Goal: Task Accomplishment & Management: Complete application form

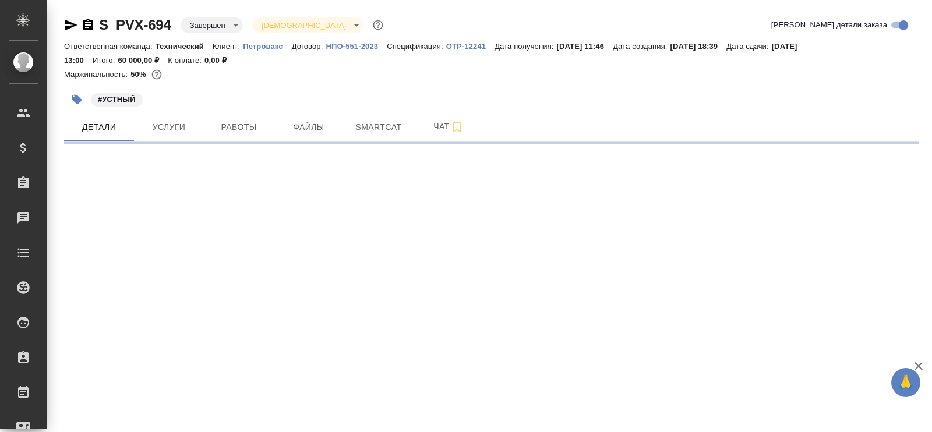
select select "RU"
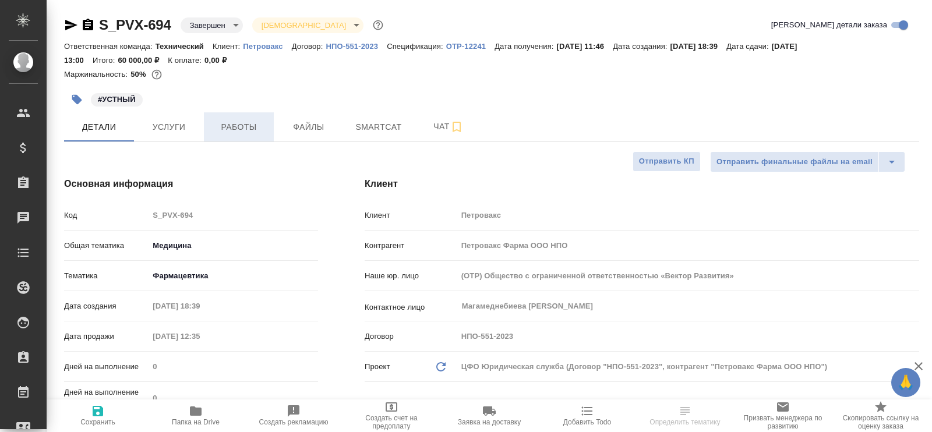
type textarea "x"
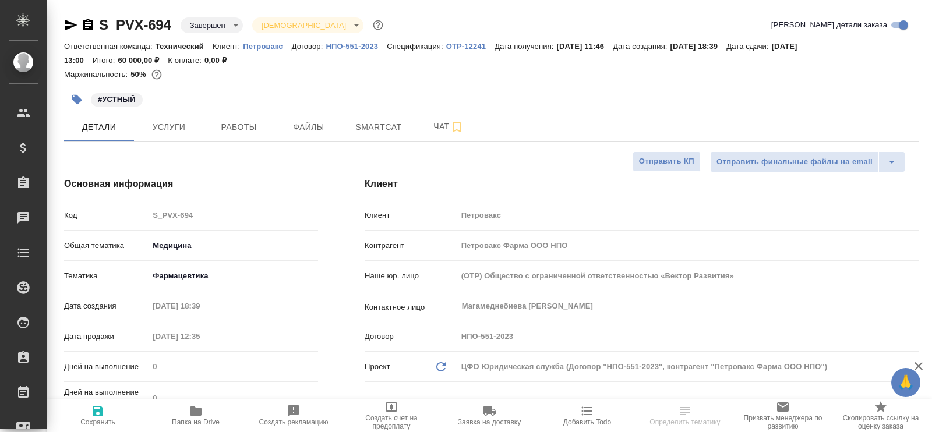
type textarea "x"
type input "[PERSON_NAME]"
click at [172, 129] on span "Услуги" at bounding box center [169, 127] width 56 height 15
